Goal: Book appointment/travel/reservation

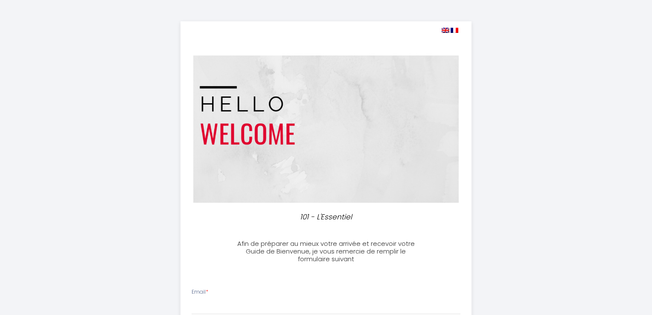
select select
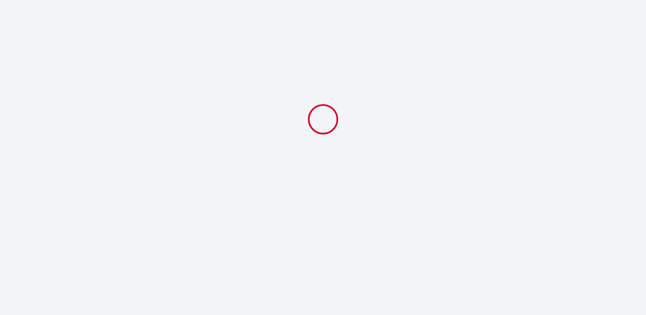
select select
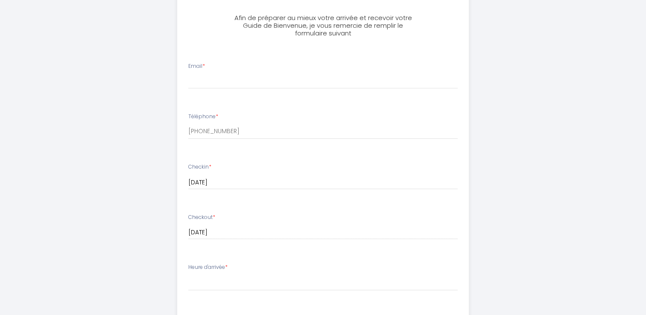
scroll to position [229, 0]
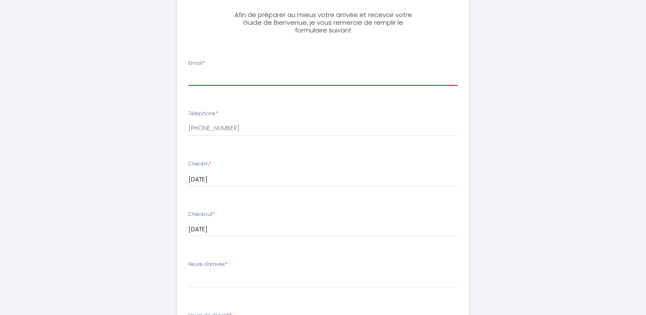
click at [215, 80] on input "Email *" at bounding box center [322, 77] width 269 height 15
type input "giuseppinagioiamoro@gmail.com"
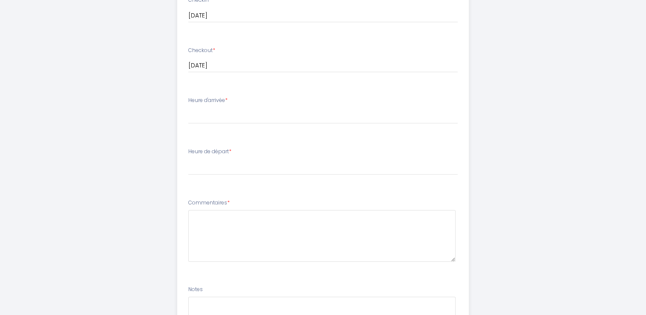
scroll to position [377, 0]
click at [605, 158] on div "101 - L'Essentiel Afin de préparer au mieux votre arrivée et recevoir votre Gui…" at bounding box center [323, 30] width 646 height 814
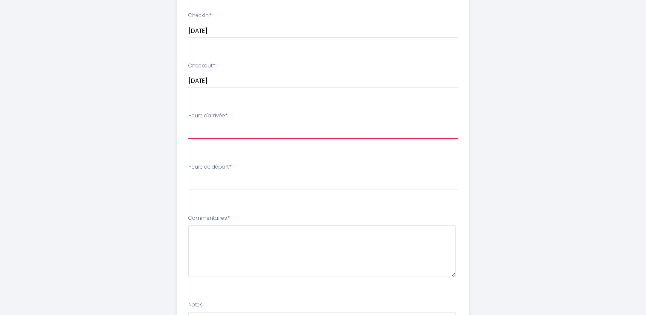
click at [247, 131] on select "17:00 17:30 18:00 18:30 19:00 19:30 20:00 20:30 21:00 21:30 22:00 22:30 23:00 2…" at bounding box center [322, 131] width 269 height 16
select select "17:00"
click at [188, 123] on select "17:00 17:30 18:00 18:30 19:00 19:30 20:00 20:30 21:00 21:30 22:00 22:30 23:00 2…" at bounding box center [322, 131] width 269 height 16
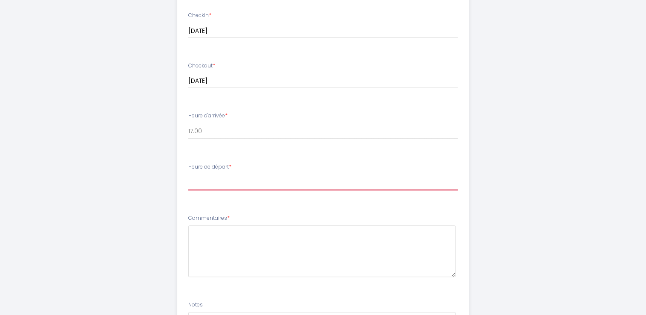
click at [220, 185] on select "00:00 00:30 01:00 01:30 02:00 02:30 03:00 03:30 04:00 04:30 05:00 05:30 06:00 0…" at bounding box center [322, 182] width 269 height 16
select select "11:00"
click at [188, 174] on select "00:00 00:30 01:00 01:30 02:00 02:30 03:00 03:30 04:00 04:30 05:00 05:30 06:00 0…" at bounding box center [322, 182] width 269 height 16
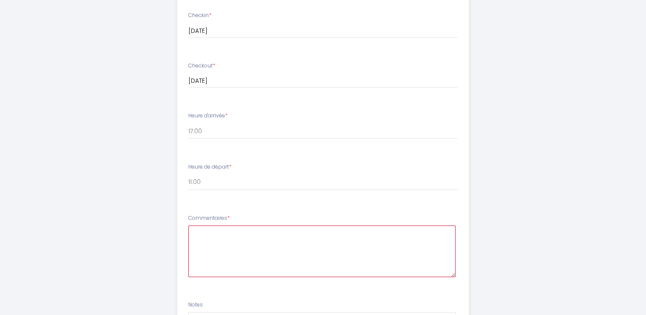
click at [285, 243] on textarea at bounding box center [321, 251] width 267 height 52
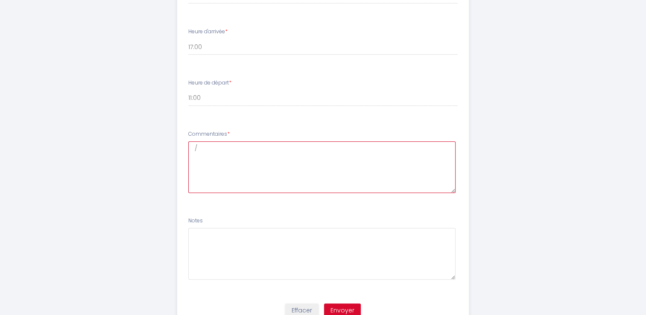
scroll to position [465, 0]
type textarea "/"
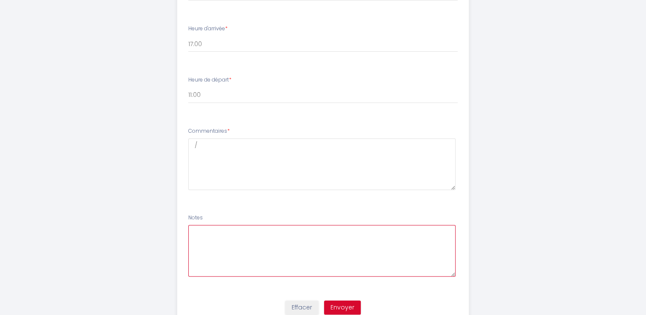
click at [257, 241] on textarea at bounding box center [321, 251] width 267 height 52
type textarea "/"
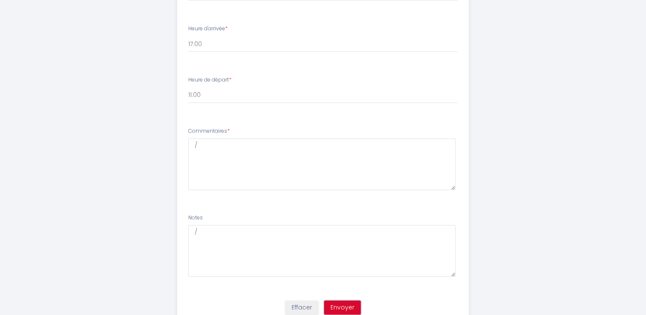
click at [343, 308] on button "Envoyer" at bounding box center [342, 308] width 37 height 15
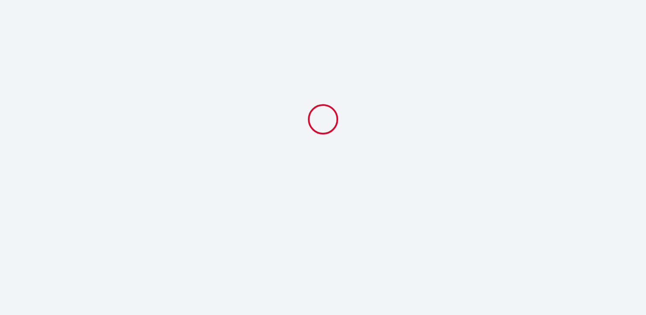
scroll to position [0, 0]
select select "11:00"
